Goal: Task Accomplishment & Management: Use online tool/utility

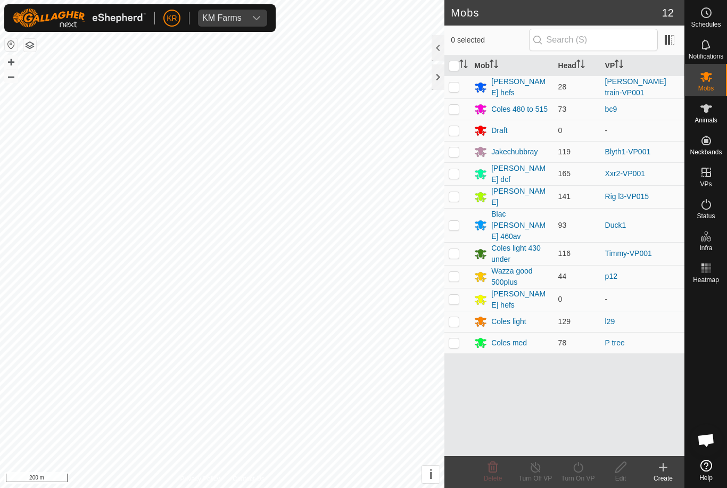
click at [455, 338] on p-checkbox at bounding box center [454, 342] width 11 height 9
checkbox input "true"
click at [584, 466] on icon at bounding box center [577, 467] width 13 height 13
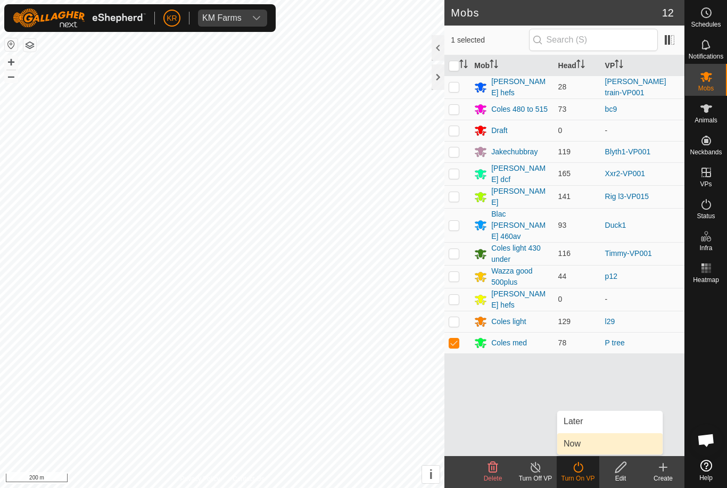
click at [585, 444] on link "Now" at bounding box center [609, 443] width 105 height 21
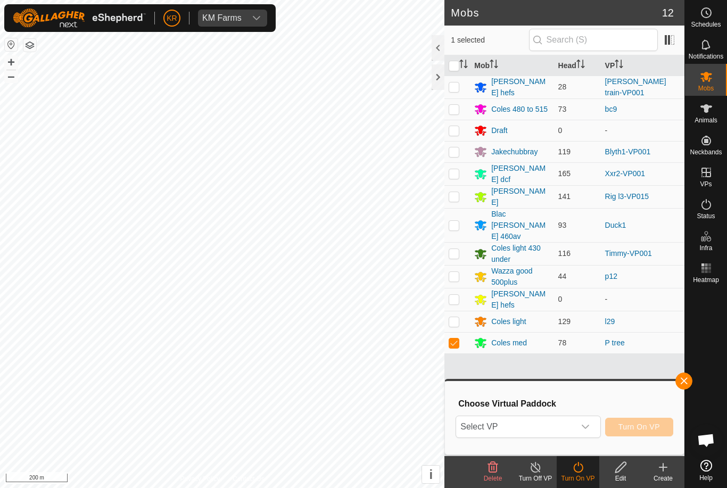
click at [574, 422] on span "Select VP" at bounding box center [515, 426] width 118 height 21
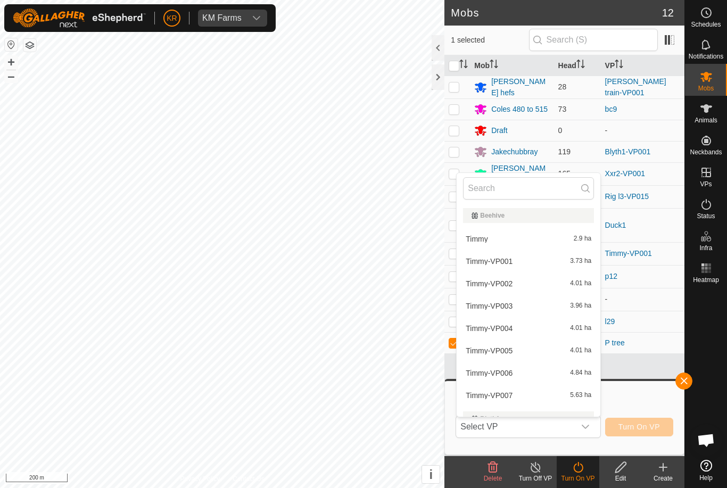
type input "B"
type input "Nann"
click at [515, 236] on div "nanna 0.66 ha" at bounding box center [528, 239] width 131 height 13
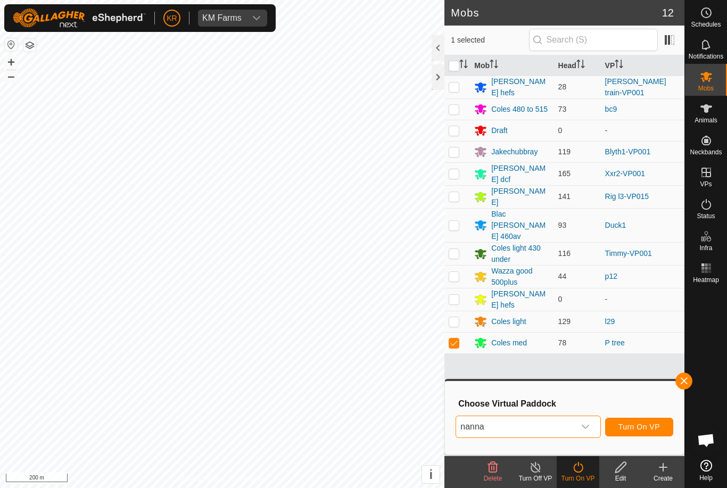
click at [631, 423] on span "Turn On VP" at bounding box center [639, 426] width 42 height 9
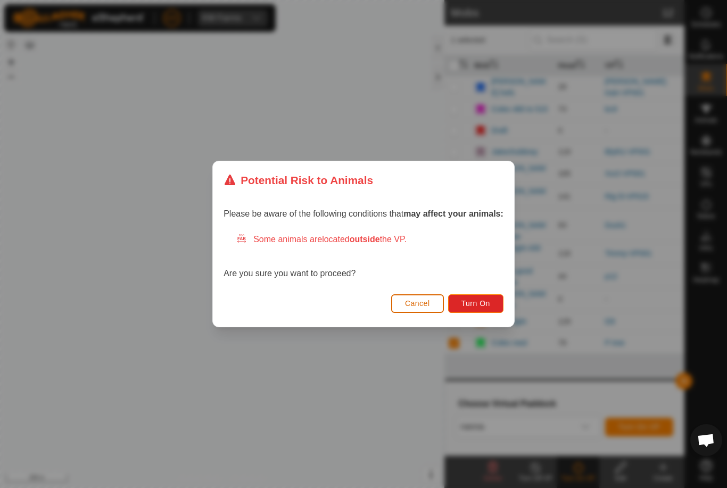
click at [490, 301] on span "Turn On" at bounding box center [475, 303] width 29 height 9
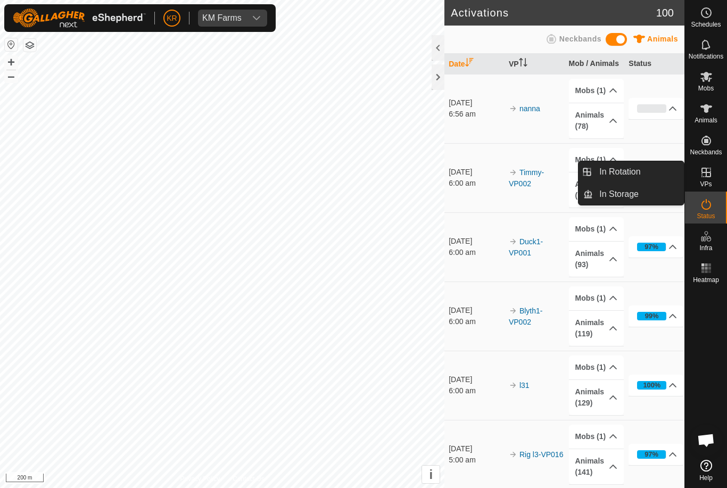
click at [646, 164] on link "In Rotation" at bounding box center [638, 171] width 91 height 21
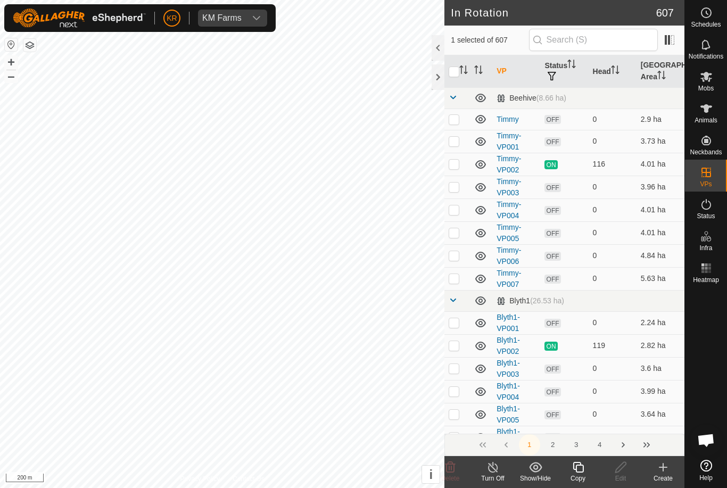
click at [672, 473] on create-svg-icon at bounding box center [663, 467] width 43 height 13
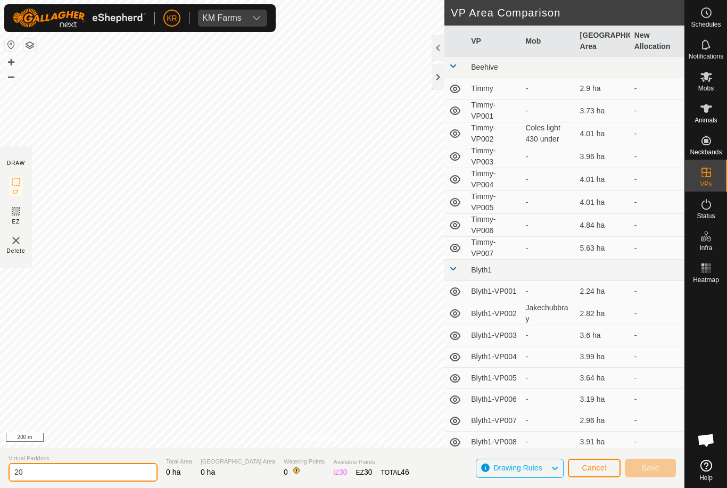
type input "2"
type input "[PERSON_NAME] snake"
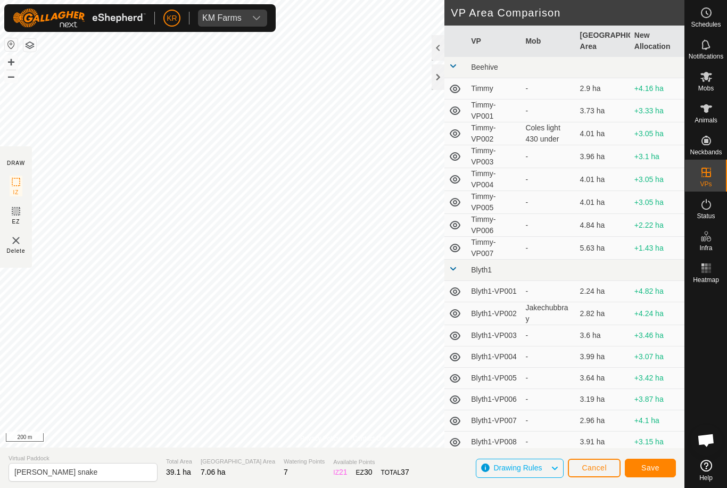
click at [641, 469] on button "Save" at bounding box center [650, 468] width 51 height 19
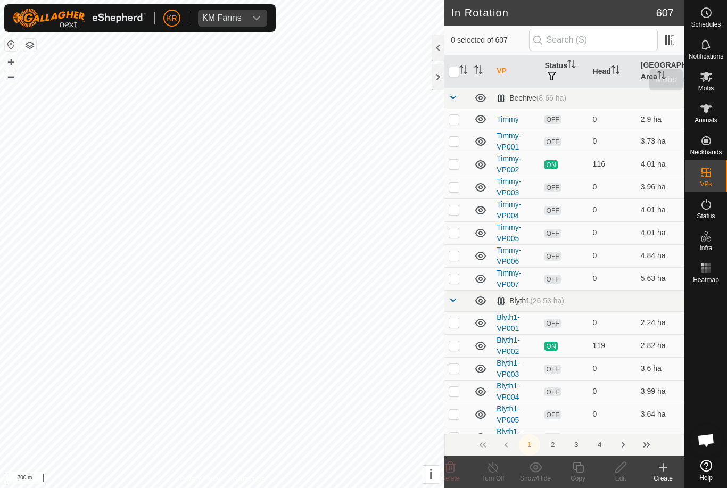
click at [706, 82] on icon at bounding box center [706, 76] width 13 height 13
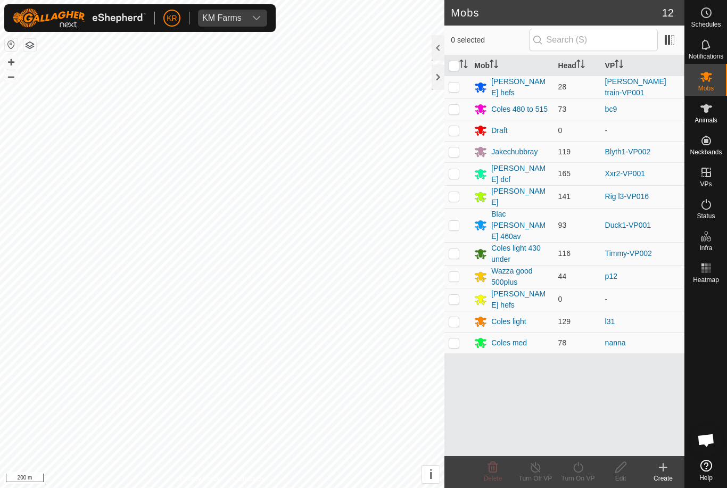
click at [452, 87] on p-checkbox at bounding box center [454, 86] width 11 height 9
checkbox input "true"
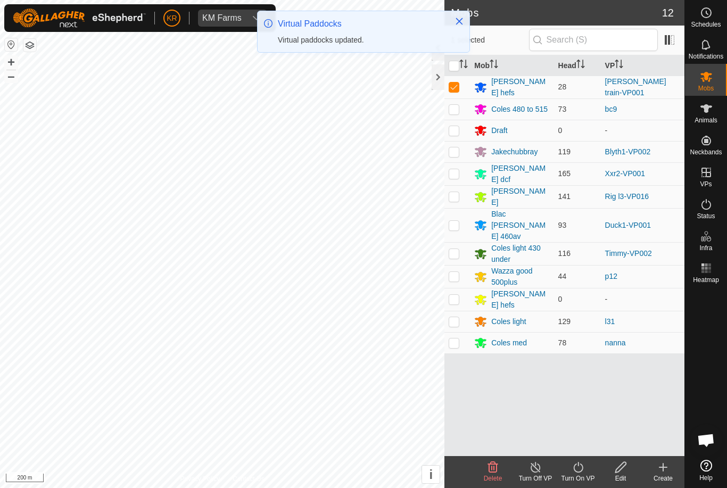
click at [580, 470] on icon at bounding box center [577, 467] width 13 height 13
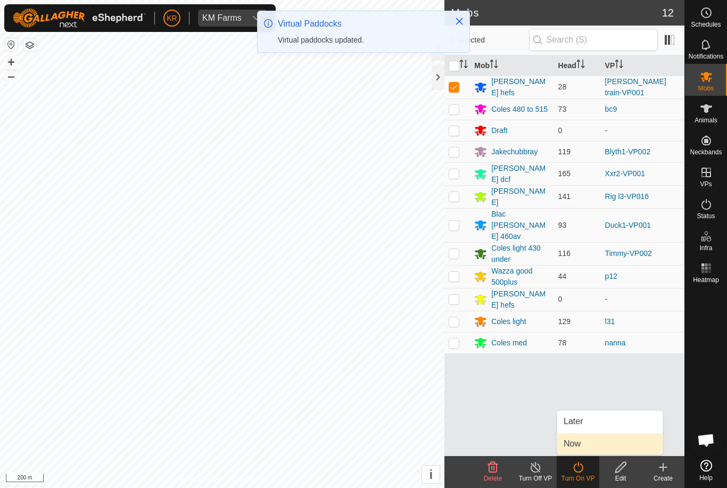
click at [570, 444] on span "Now" at bounding box center [571, 443] width 17 height 13
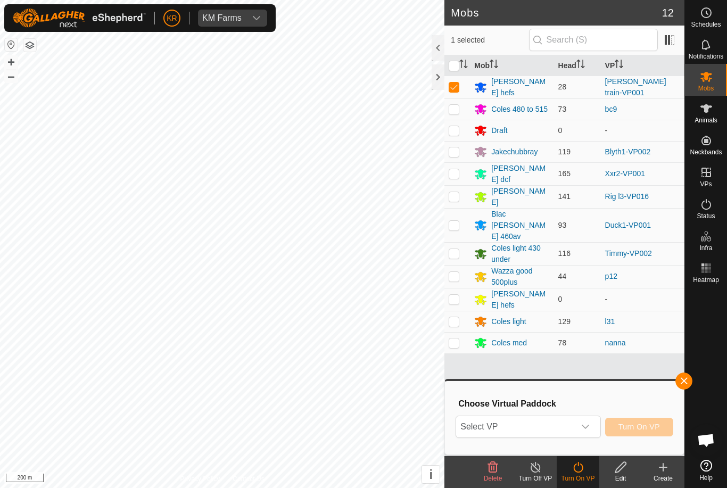
click at [540, 425] on span "Select VP" at bounding box center [515, 426] width 118 height 21
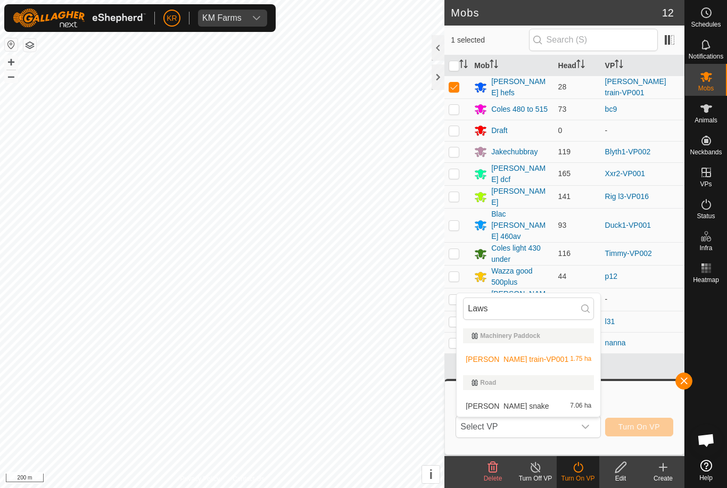
type input "Laws"
click at [530, 410] on div "[PERSON_NAME] snake 7.06 ha" at bounding box center [528, 406] width 131 height 13
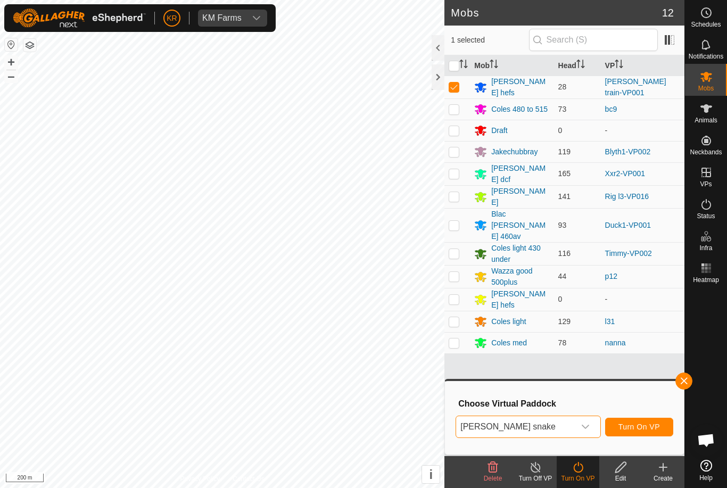
click at [636, 425] on span "Turn On VP" at bounding box center [639, 426] width 42 height 9
